Goal: Task Accomplishment & Management: Manage account settings

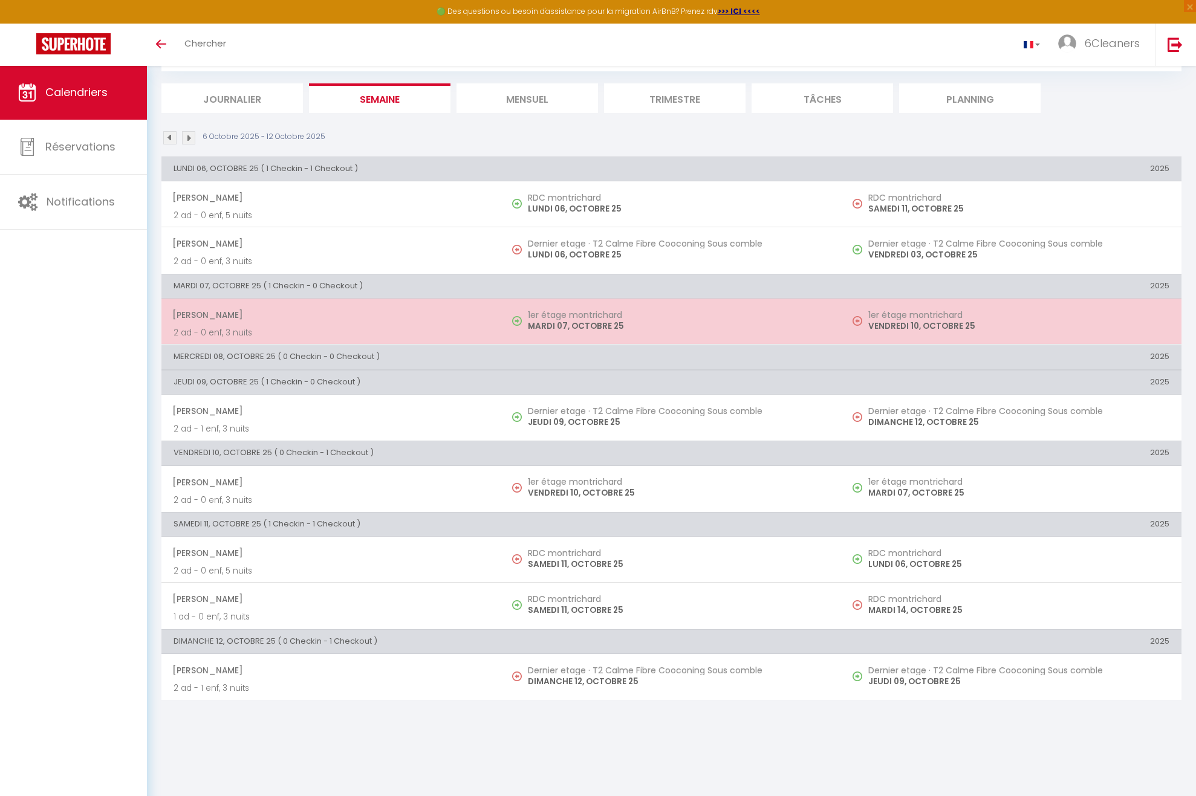
scroll to position [65, 0]
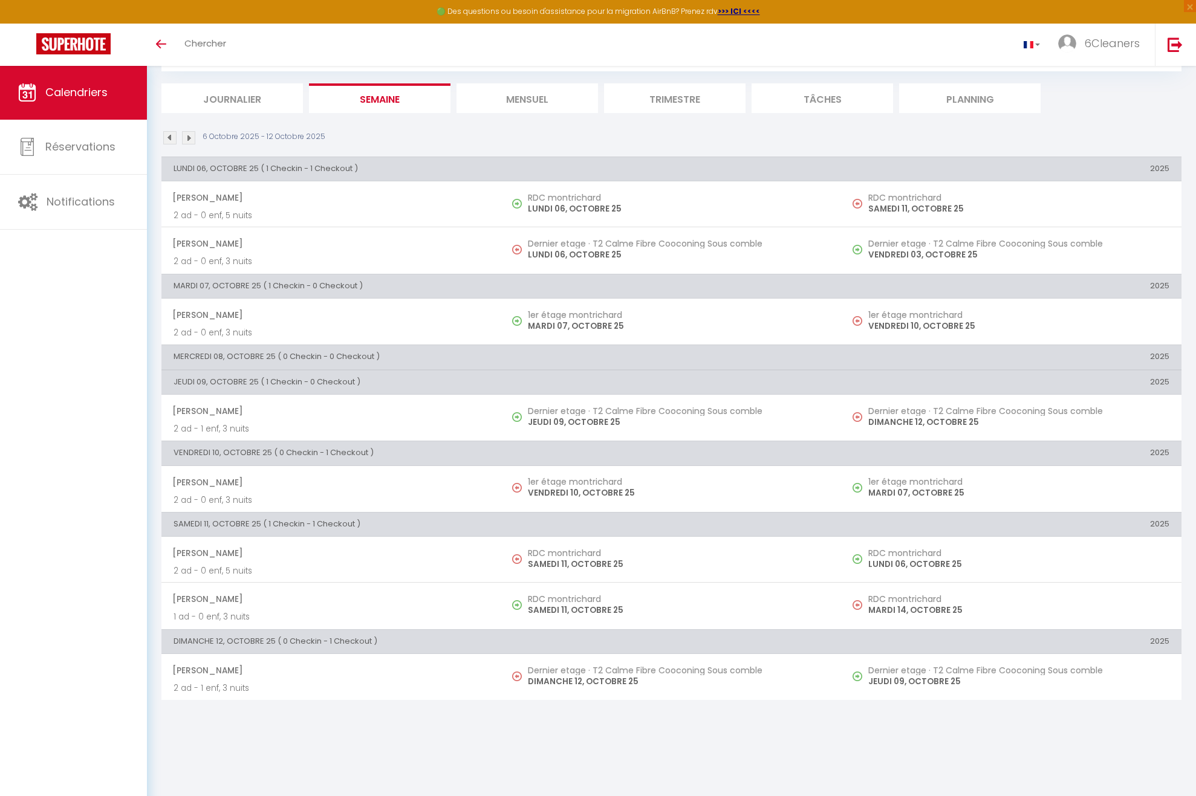
click at [486, 102] on li "Mensuel" at bounding box center [527, 98] width 141 height 30
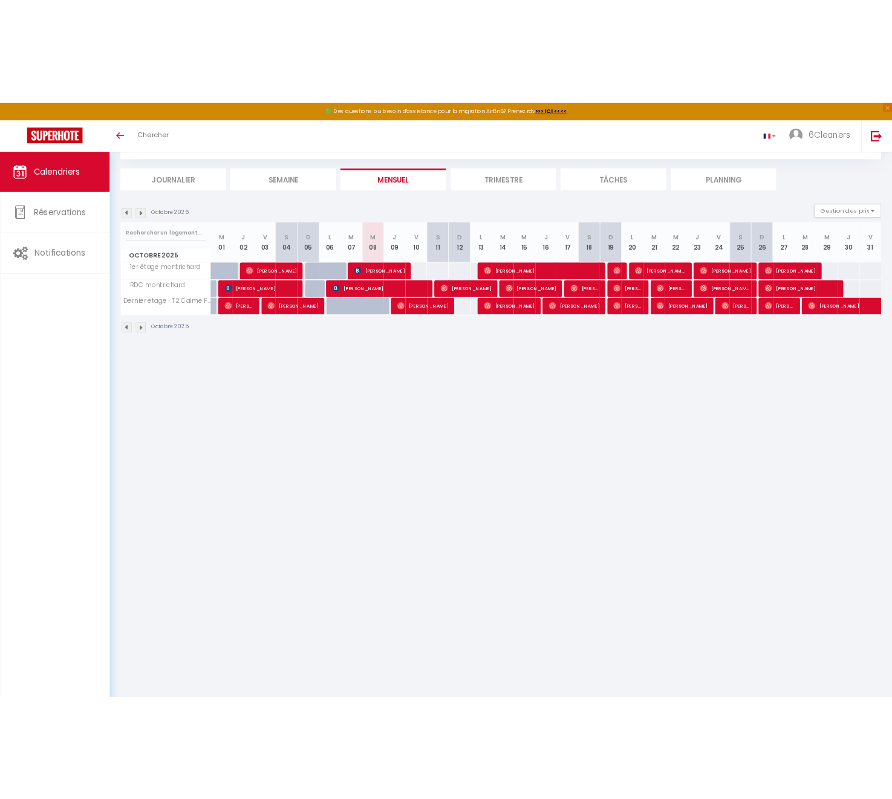
scroll to position [61, 0]
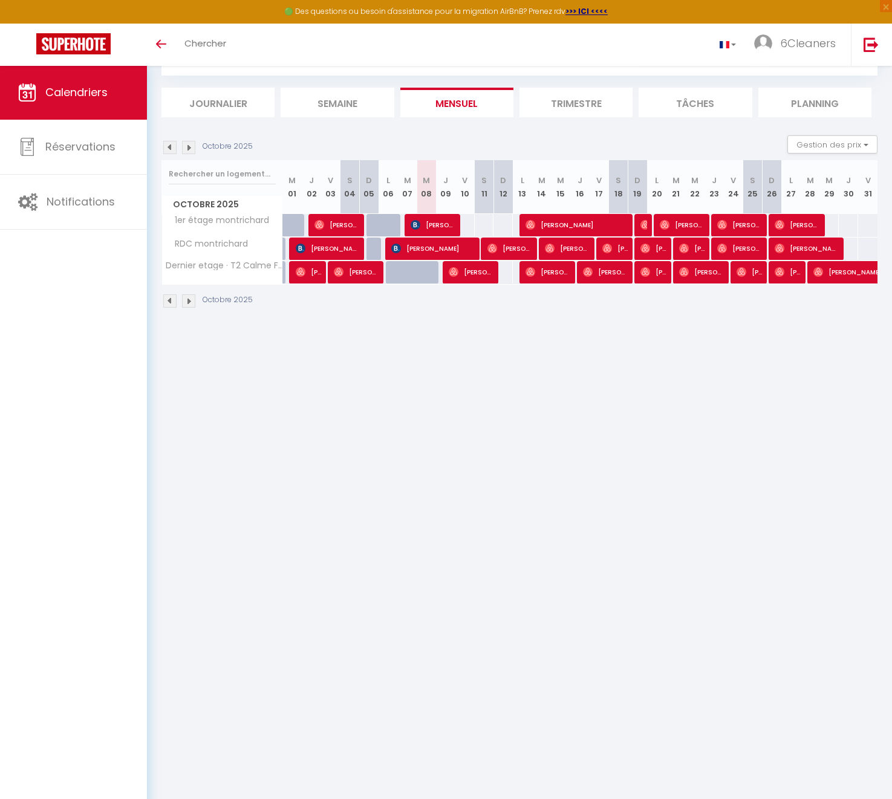
click at [360, 97] on li "Semaine" at bounding box center [337, 103] width 113 height 30
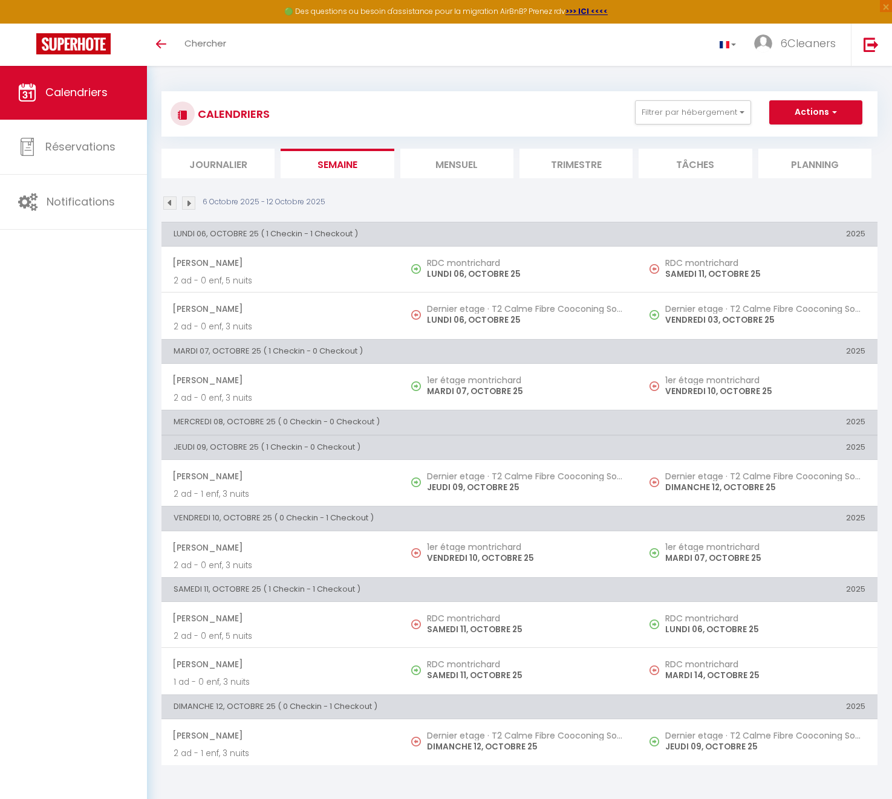
click at [194, 202] on img at bounding box center [188, 203] width 13 height 13
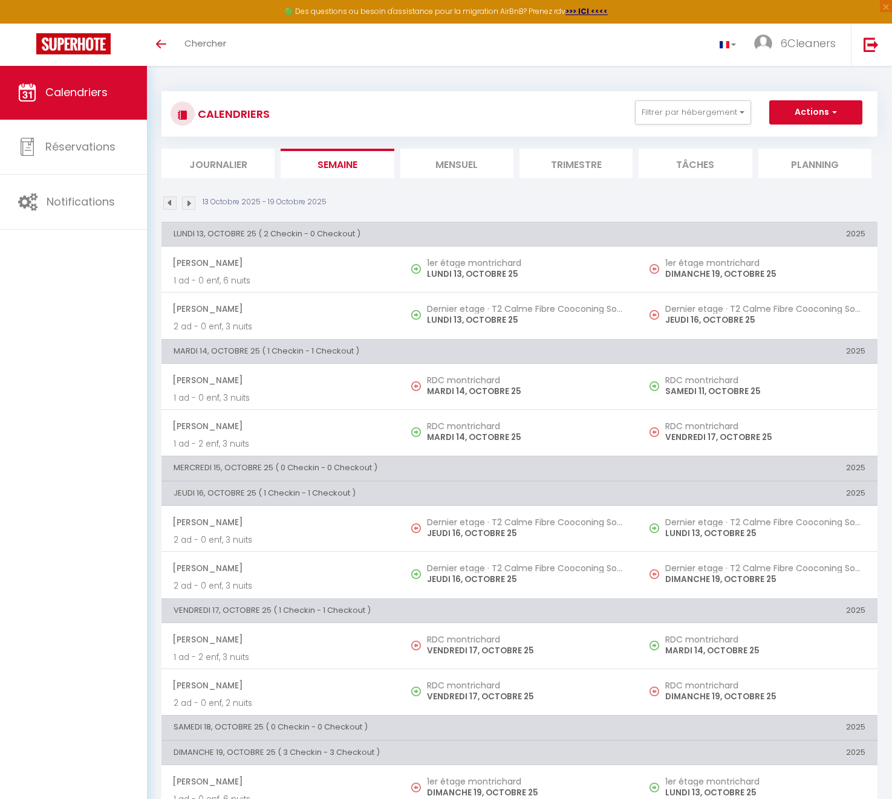
click at [187, 205] on img at bounding box center [188, 203] width 13 height 13
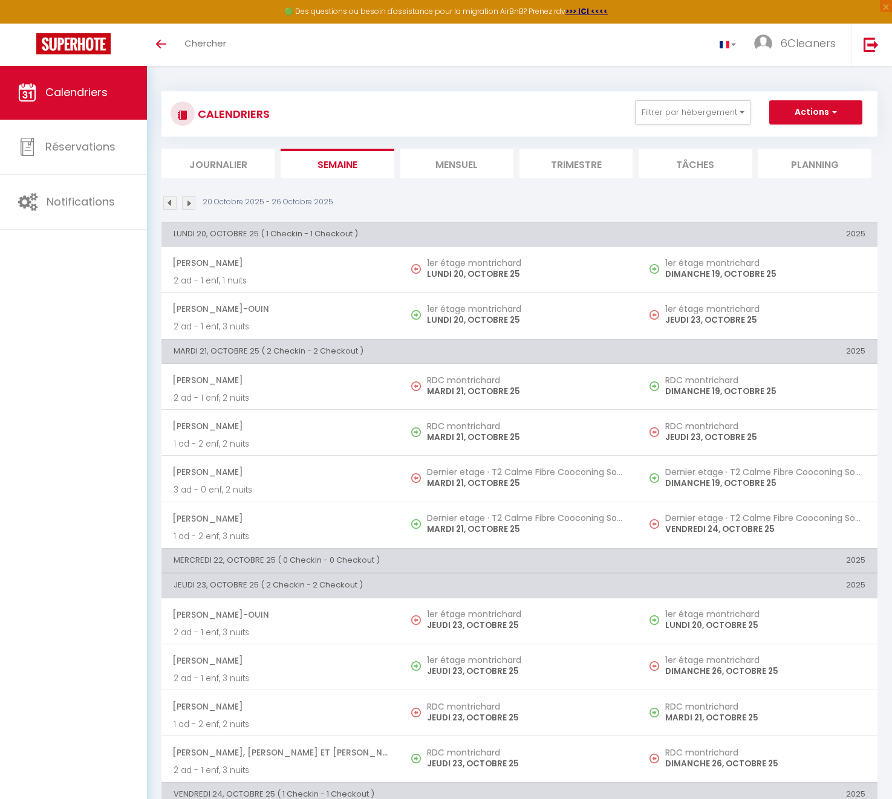
click at [171, 201] on img at bounding box center [169, 203] width 13 height 13
select select
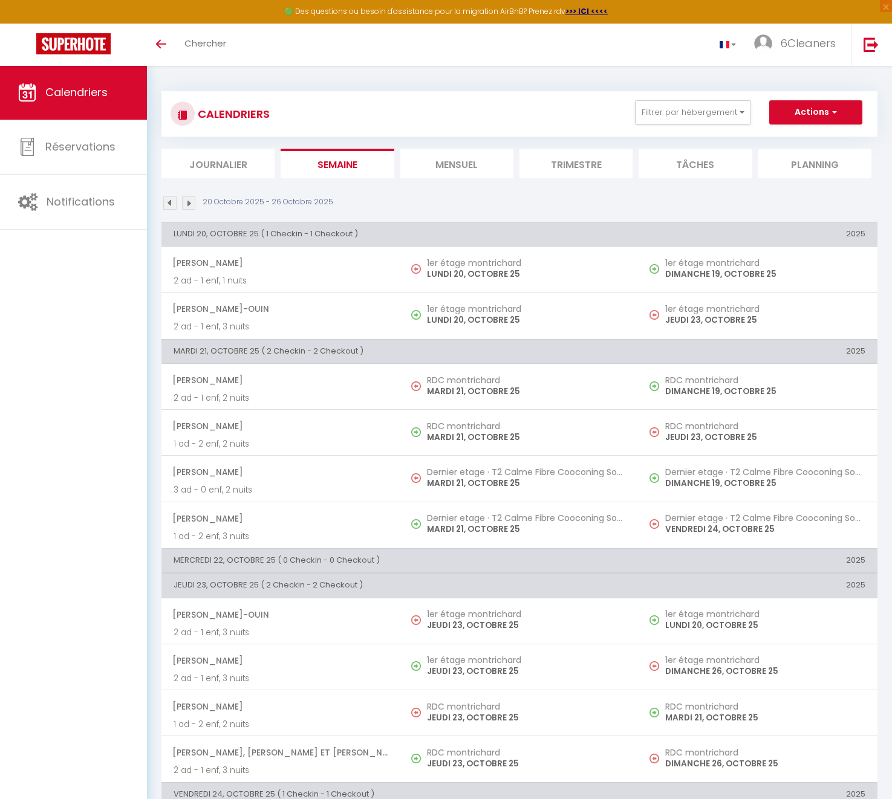
select select
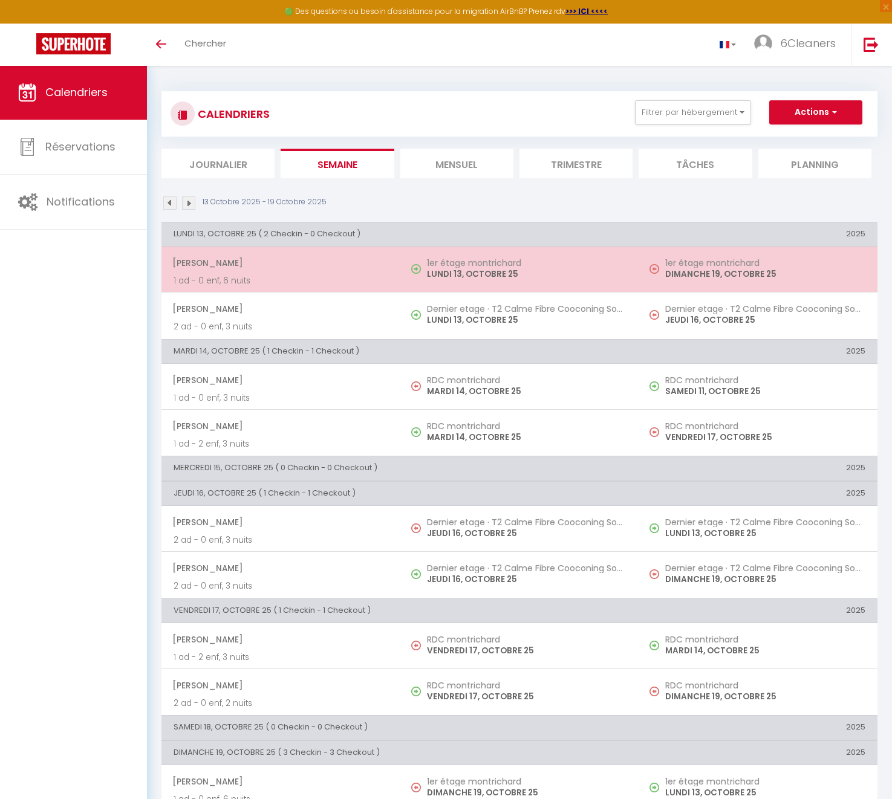
click at [797, 274] on p "DIMANCHE 19, OCTOBRE 25" at bounding box center [765, 274] width 200 height 13
select select "OK"
select select "0"
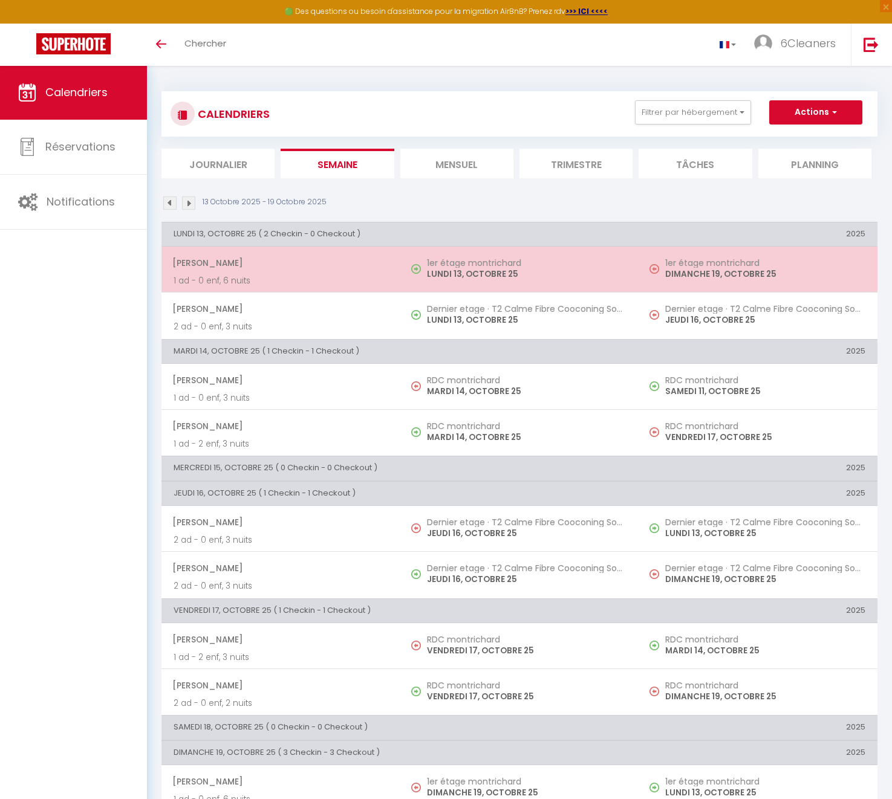
select select "1"
select select
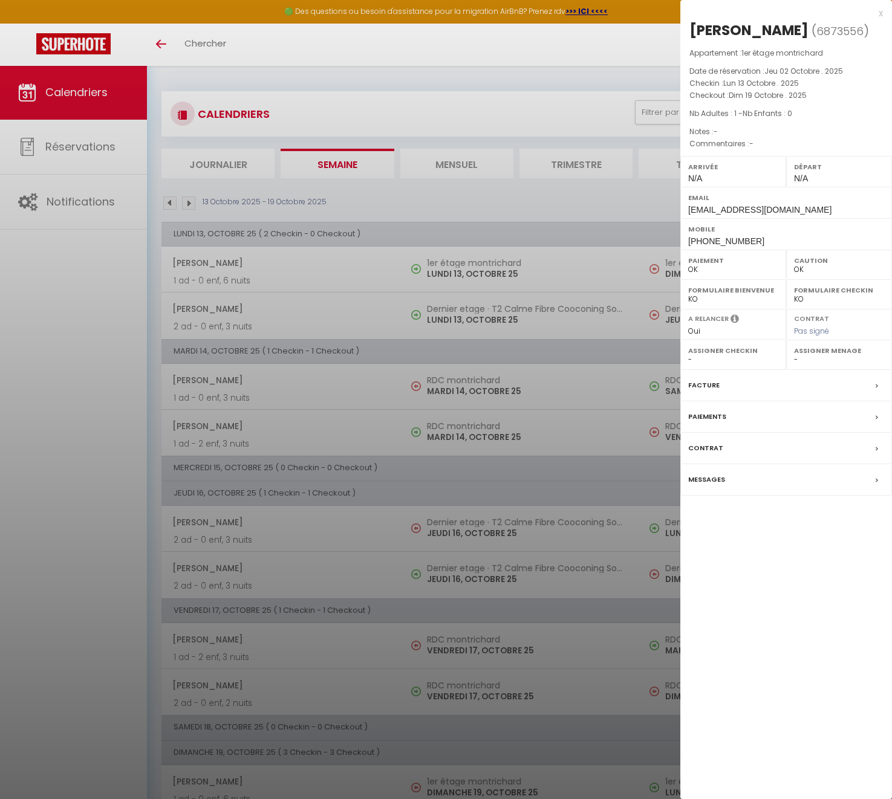
click at [391, 352] on div at bounding box center [446, 399] width 892 height 799
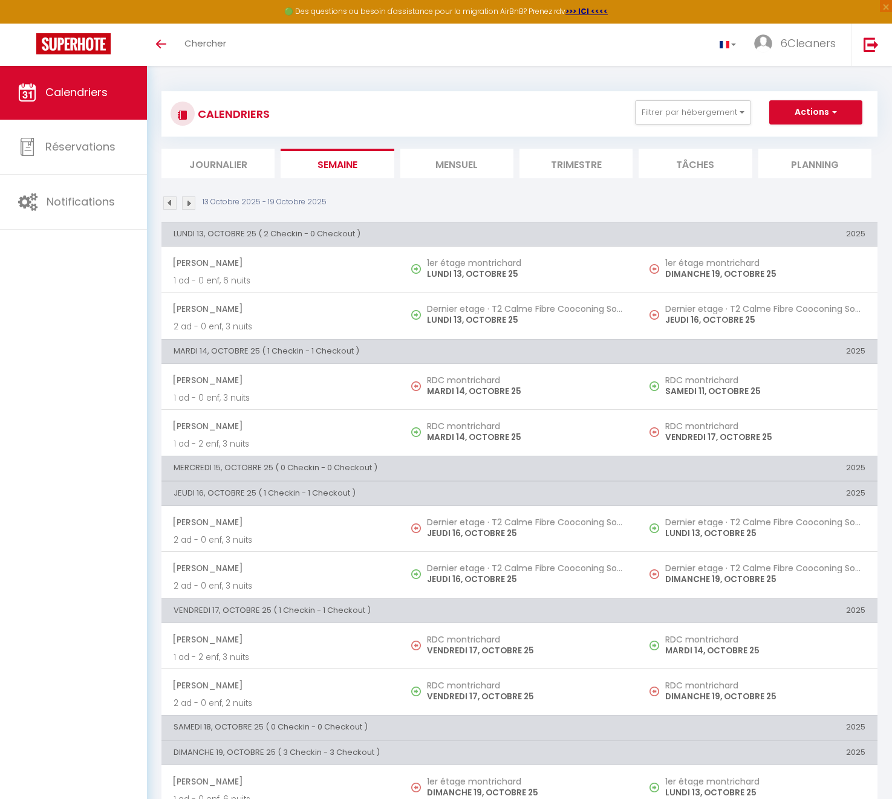
click at [170, 200] on img at bounding box center [169, 203] width 13 height 13
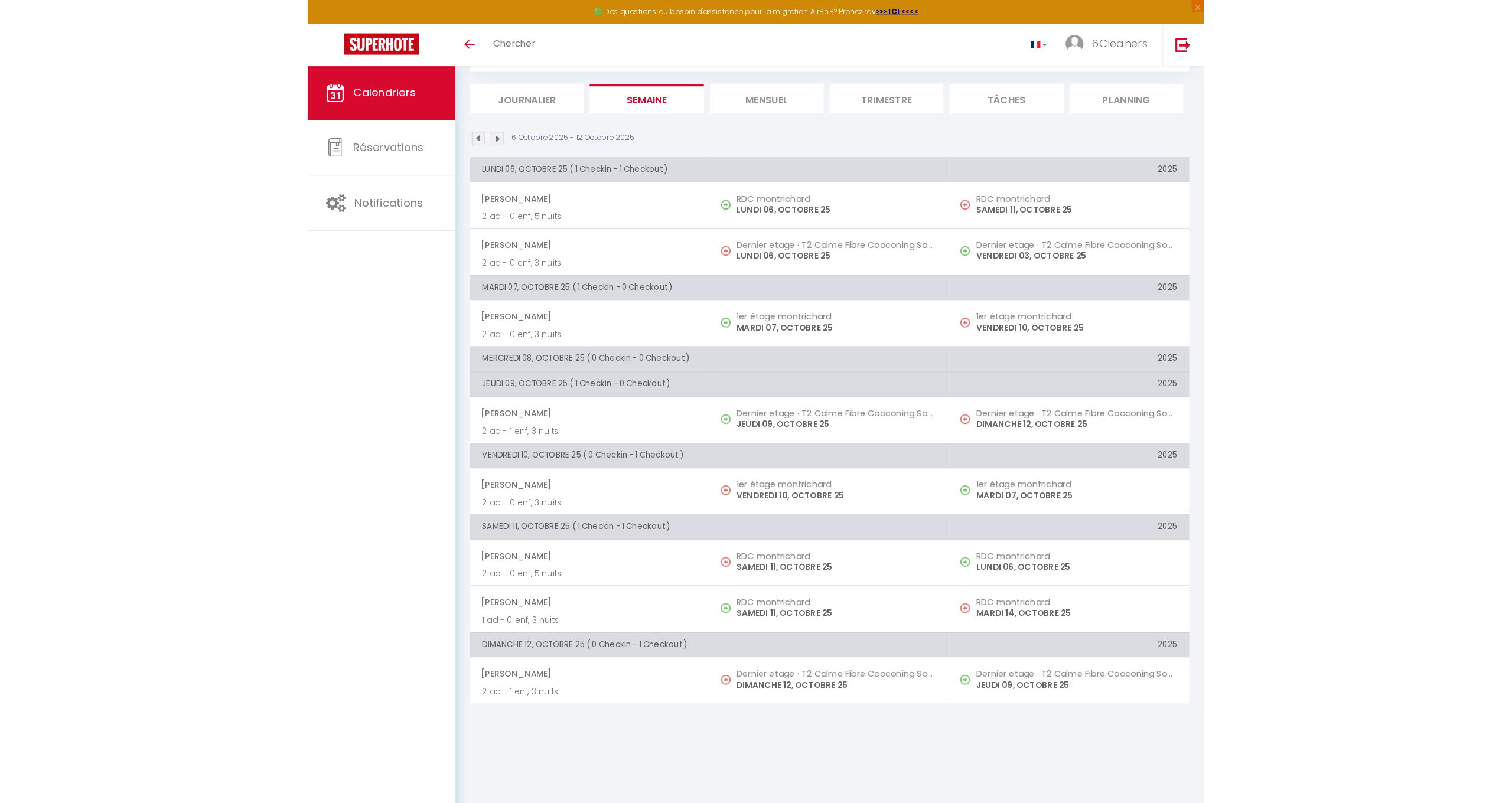
scroll to position [41, 0]
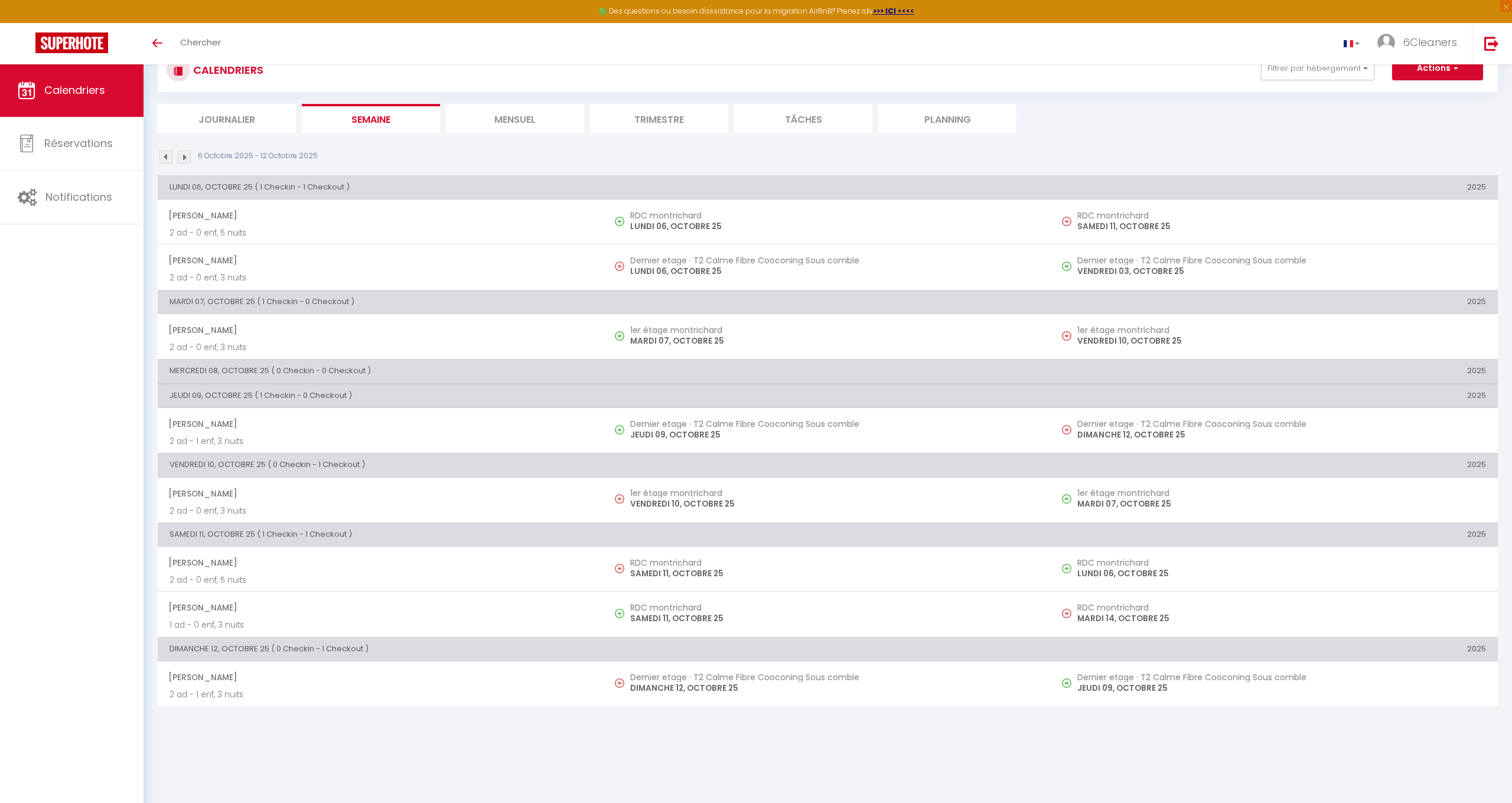
click at [181, 151] on img at bounding box center [184, 156] width 13 height 13
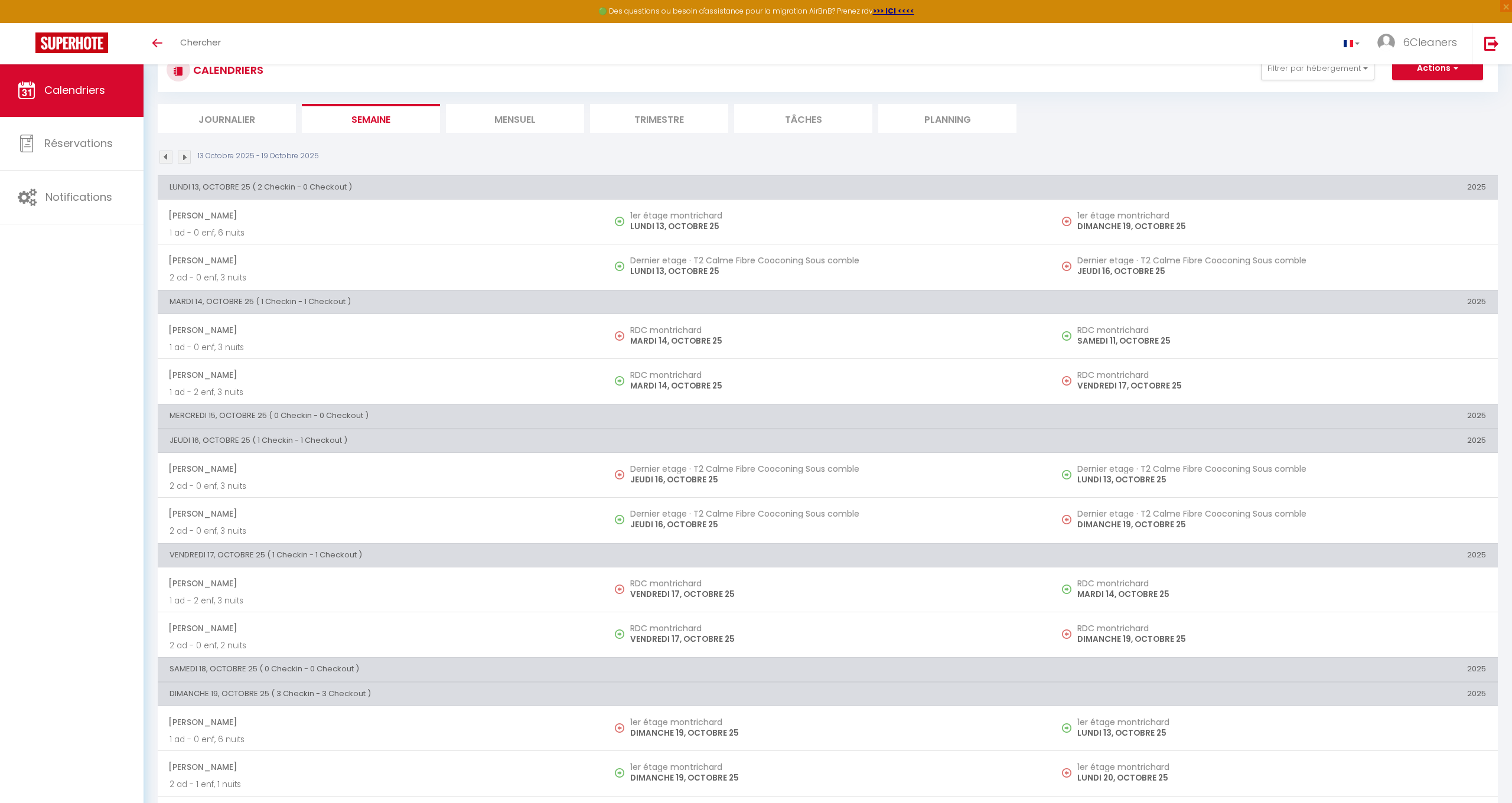
click at [523, 100] on div "CALENDRIERS Filtrer par hébergement Loire & prestige Gîte de la [GEOGRAPHIC_DAT…" at bounding box center [827, 90] width 1340 height 85
click at [525, 112] on li "Mensuel" at bounding box center [515, 118] width 138 height 29
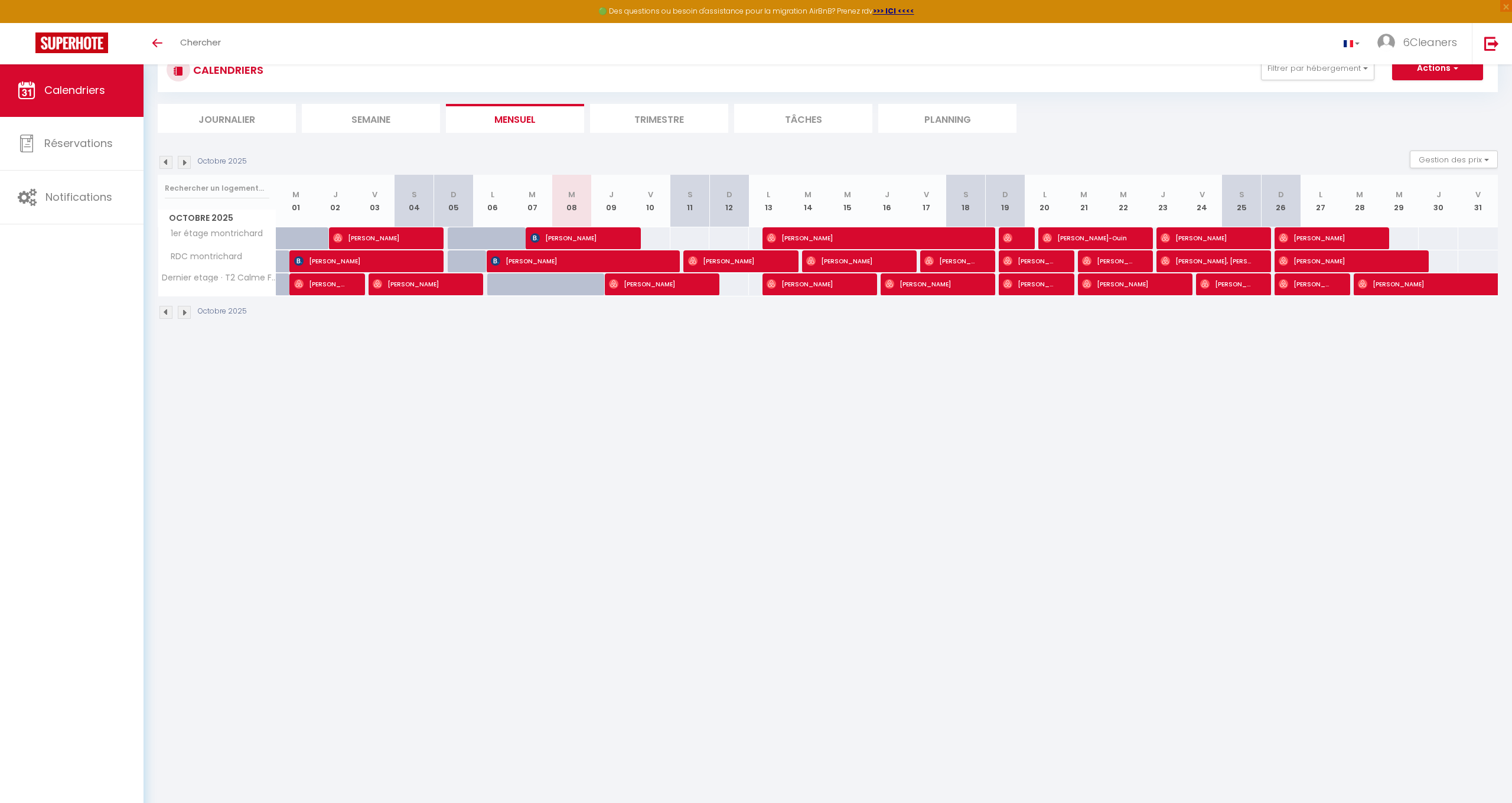
click at [571, 230] on span "[PERSON_NAME]" at bounding box center [576, 237] width 92 height 22
select select "KO"
